Goal: Browse casually: Explore the website without a specific task or goal

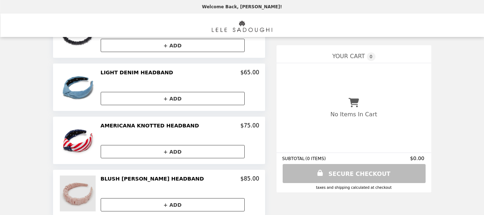
click at [98, 190] on img at bounding box center [79, 193] width 38 height 36
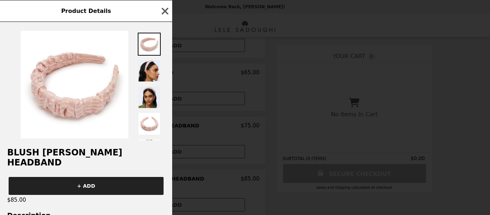
click at [104, 190] on div "Product Details BLUSH SEQUIN KELLY HEADBAND + ADD $85.00 Description Our ruched…" at bounding box center [245, 107] width 490 height 215
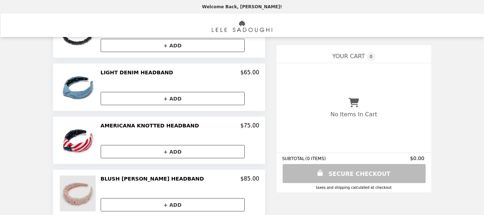
click at [98, 188] on img at bounding box center [79, 193] width 38 height 36
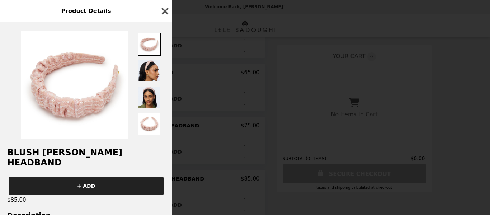
click at [165, 11] on icon "button" at bounding box center [165, 11] width 7 height 7
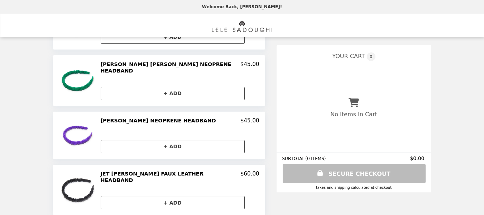
scroll to position [261, 0]
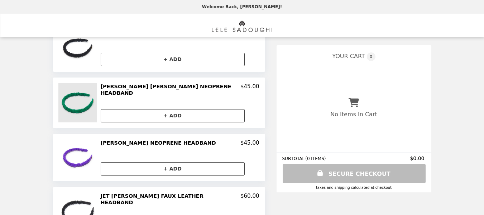
click at [99, 99] on img at bounding box center [78, 102] width 41 height 39
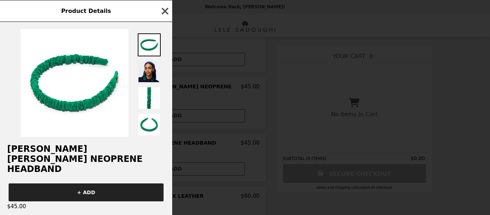
click at [164, 12] on icon "button" at bounding box center [165, 11] width 7 height 7
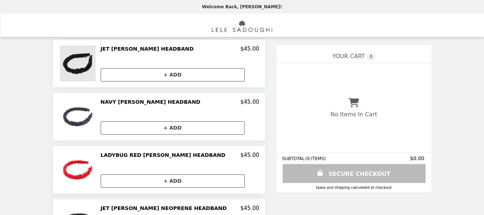
scroll to position [0, 0]
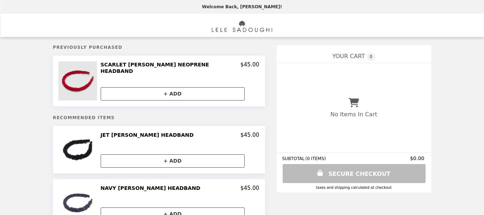
click at [99, 84] on img at bounding box center [78, 80] width 41 height 39
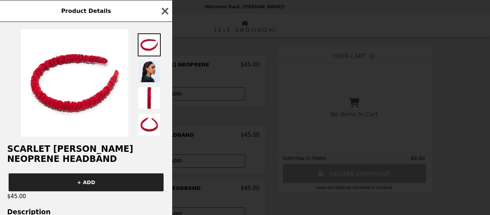
click at [163, 10] on icon "button" at bounding box center [165, 11] width 11 height 11
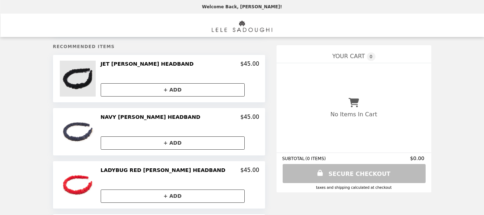
scroll to position [72, 0]
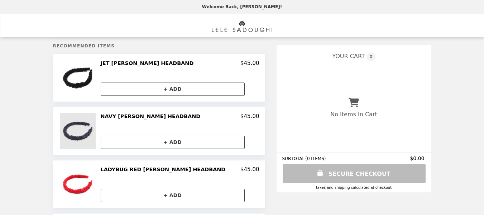
click at [98, 132] on img at bounding box center [79, 131] width 38 height 36
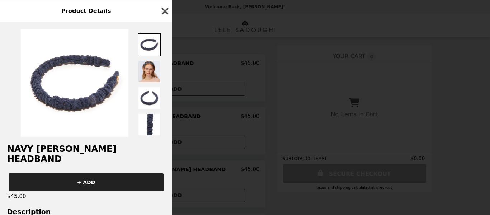
click at [165, 10] on icon "button" at bounding box center [165, 11] width 7 height 7
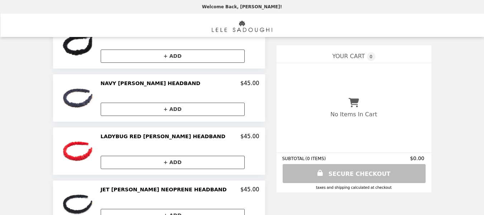
scroll to position [215, 0]
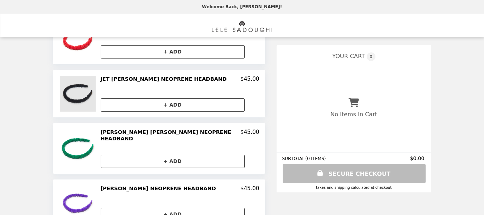
click at [98, 95] on img at bounding box center [79, 94] width 38 height 36
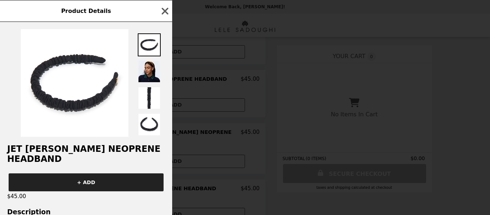
click at [167, 9] on icon "button" at bounding box center [165, 11] width 7 height 7
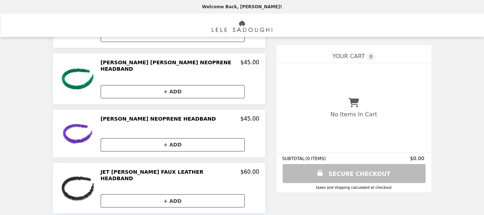
scroll to position [287, 0]
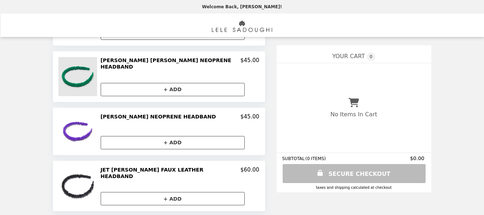
click at [99, 76] on img at bounding box center [78, 76] width 41 height 39
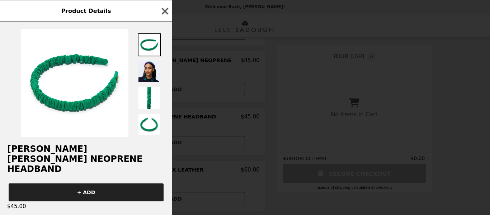
click at [167, 9] on icon "button" at bounding box center [165, 11] width 7 height 7
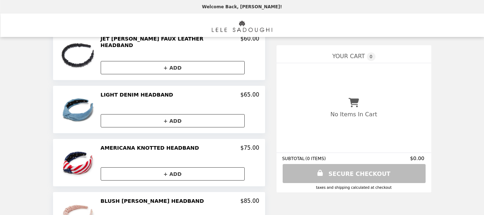
scroll to position [440, 0]
